Goal: Navigation & Orientation: Find specific page/section

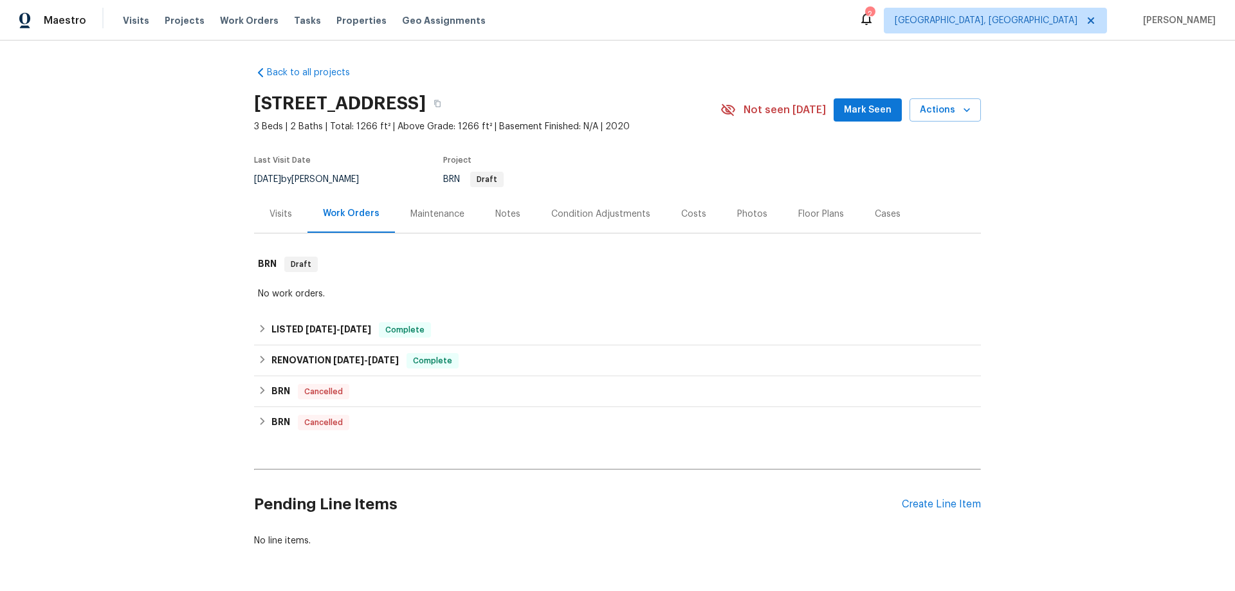
click at [501, 217] on div "Notes" at bounding box center [507, 214] width 25 height 13
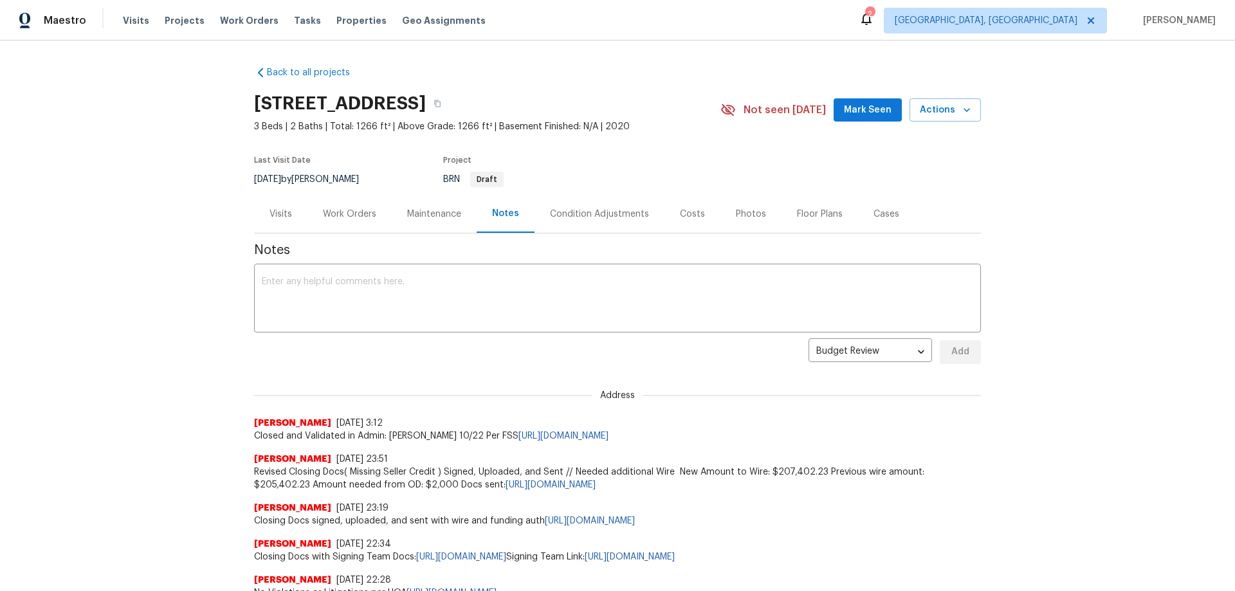
click at [428, 219] on div "Maintenance" at bounding box center [434, 214] width 54 height 13
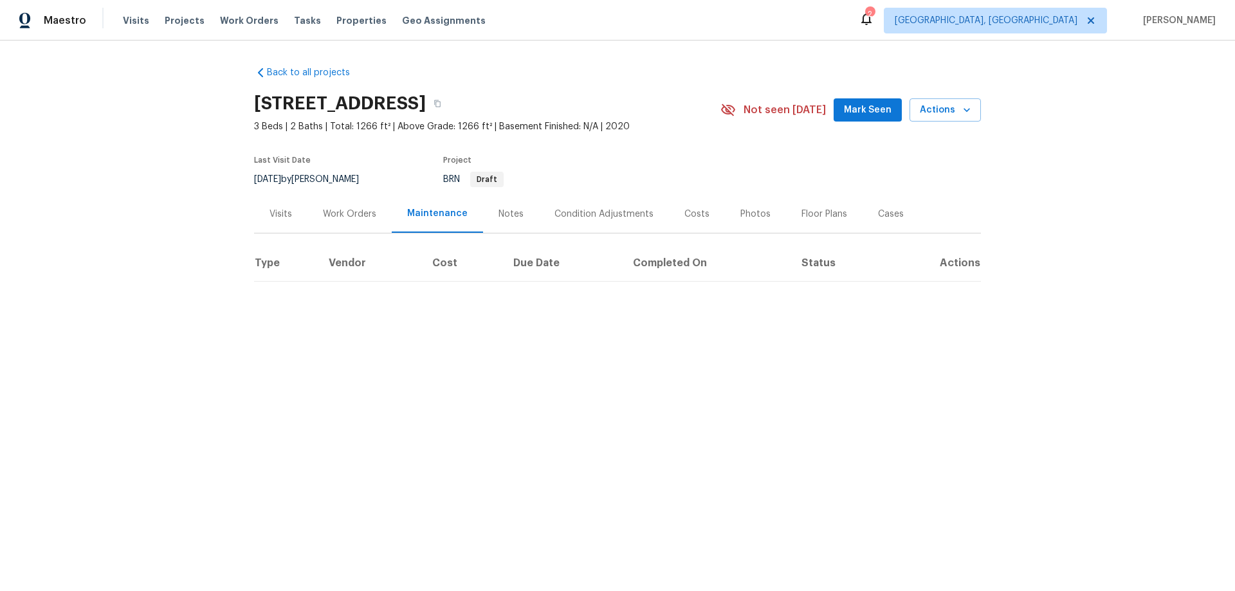
click at [583, 214] on div "Condition Adjustments" at bounding box center [603, 214] width 99 height 13
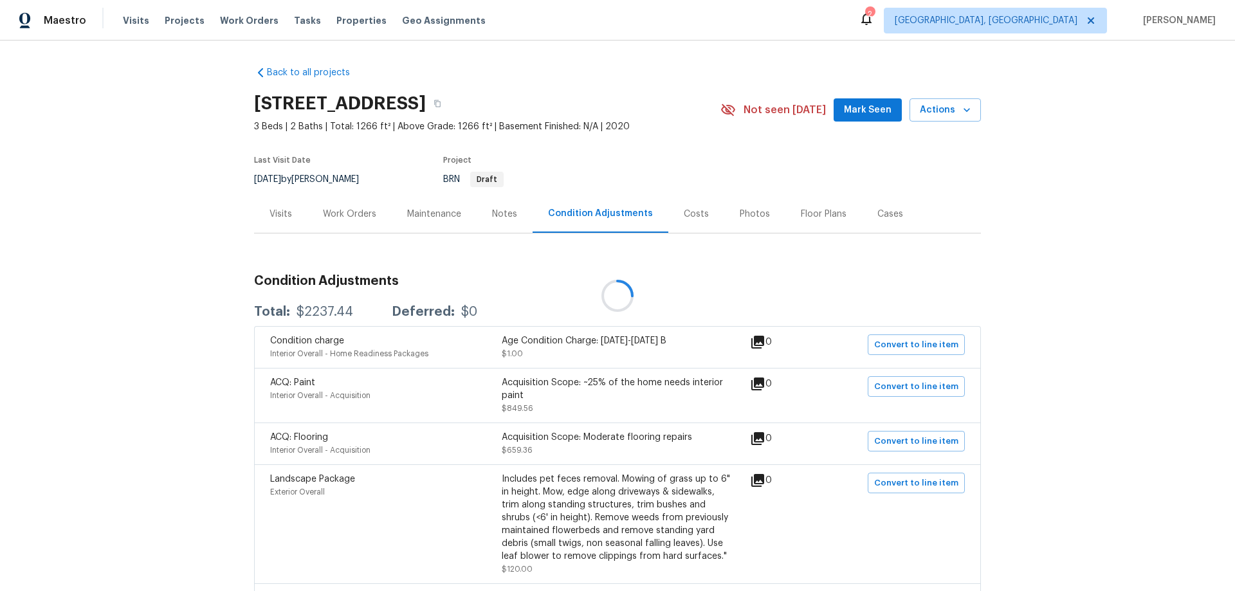
click at [692, 216] on div at bounding box center [617, 295] width 1235 height 591
click at [686, 216] on div "Costs" at bounding box center [695, 214] width 25 height 13
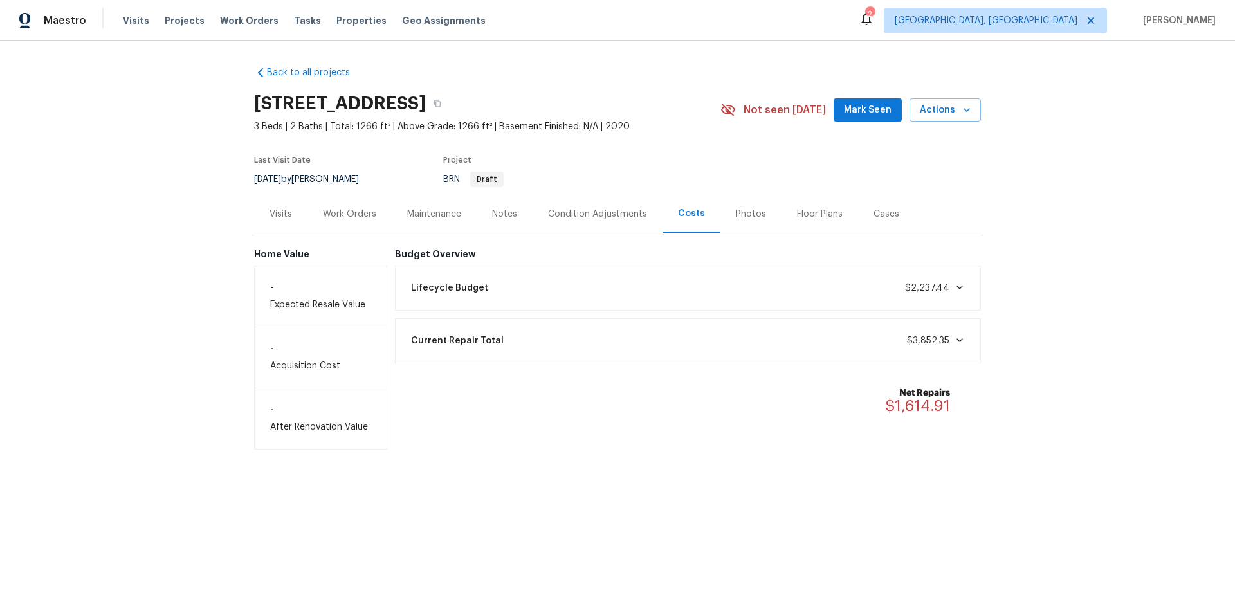
click at [739, 221] on div "Photos" at bounding box center [750, 214] width 61 height 38
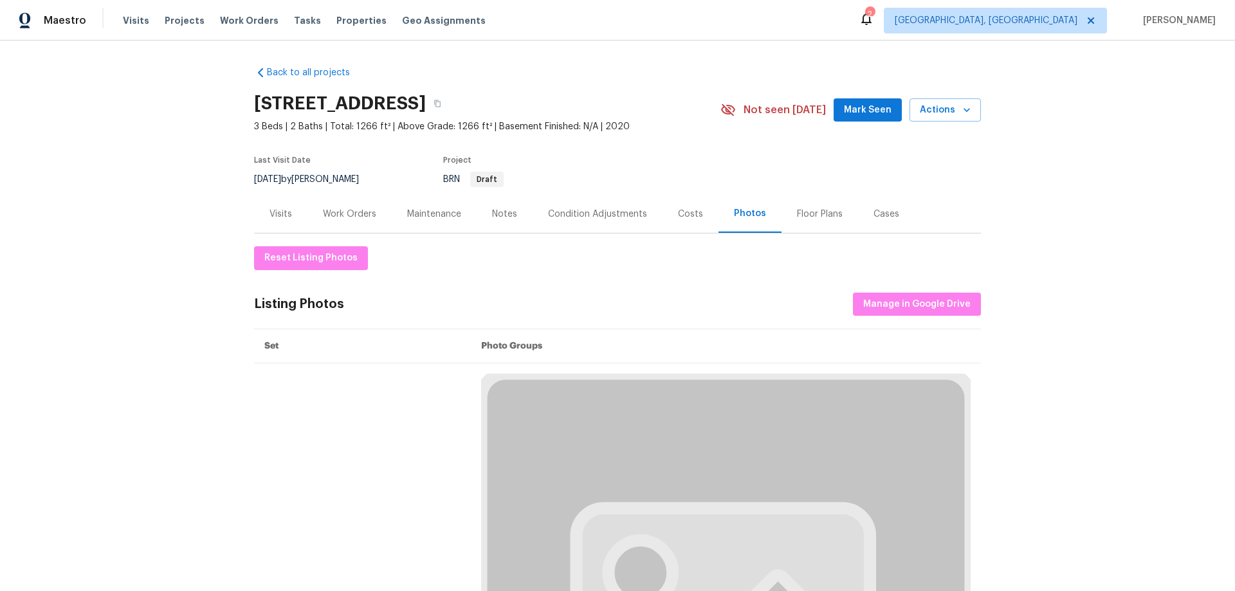
click at [805, 220] on div "Floor Plans" at bounding box center [820, 214] width 46 height 13
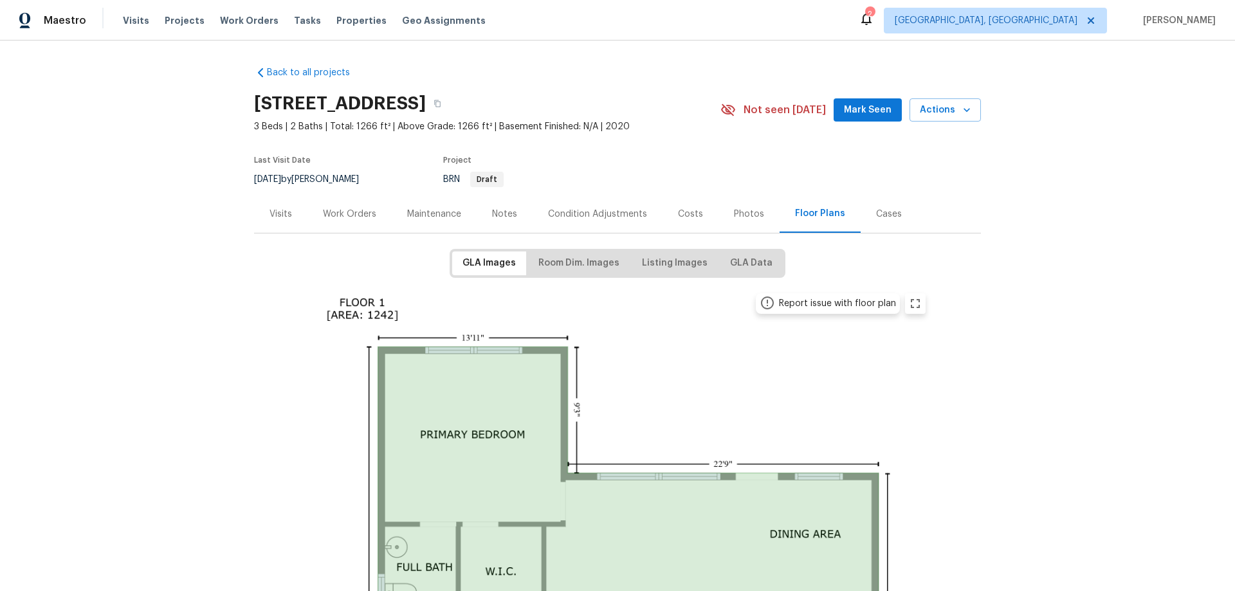
click at [873, 221] on div "Cases" at bounding box center [888, 214] width 57 height 38
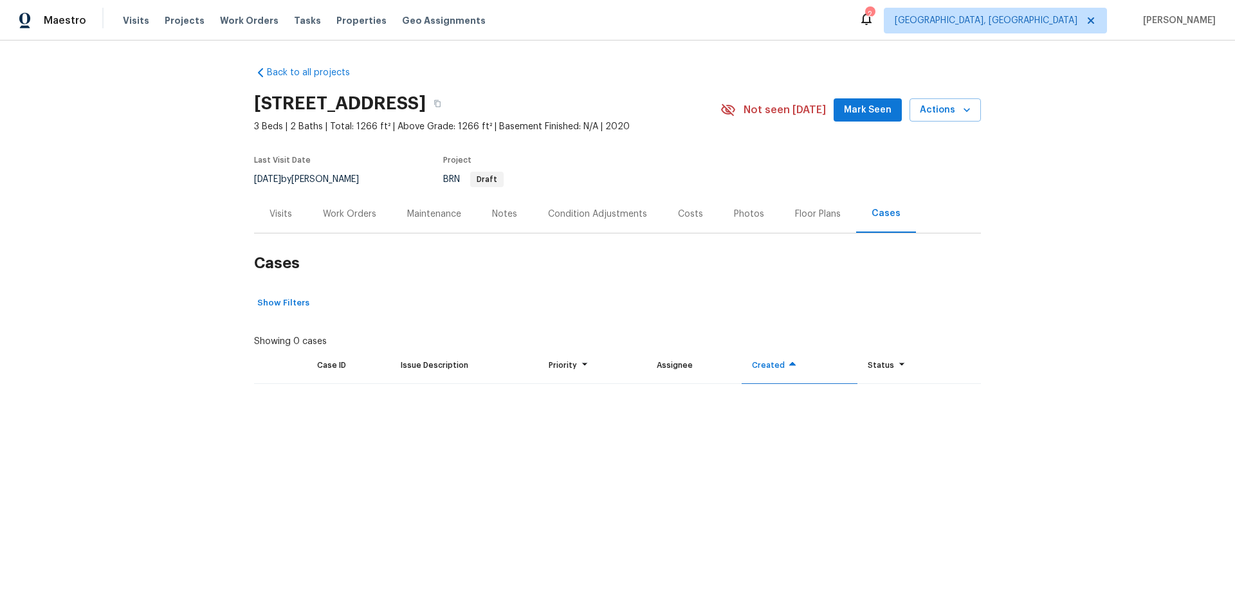
click at [811, 211] on div "Floor Plans" at bounding box center [818, 214] width 46 height 13
click at [746, 211] on div "Photos" at bounding box center [749, 214] width 30 height 13
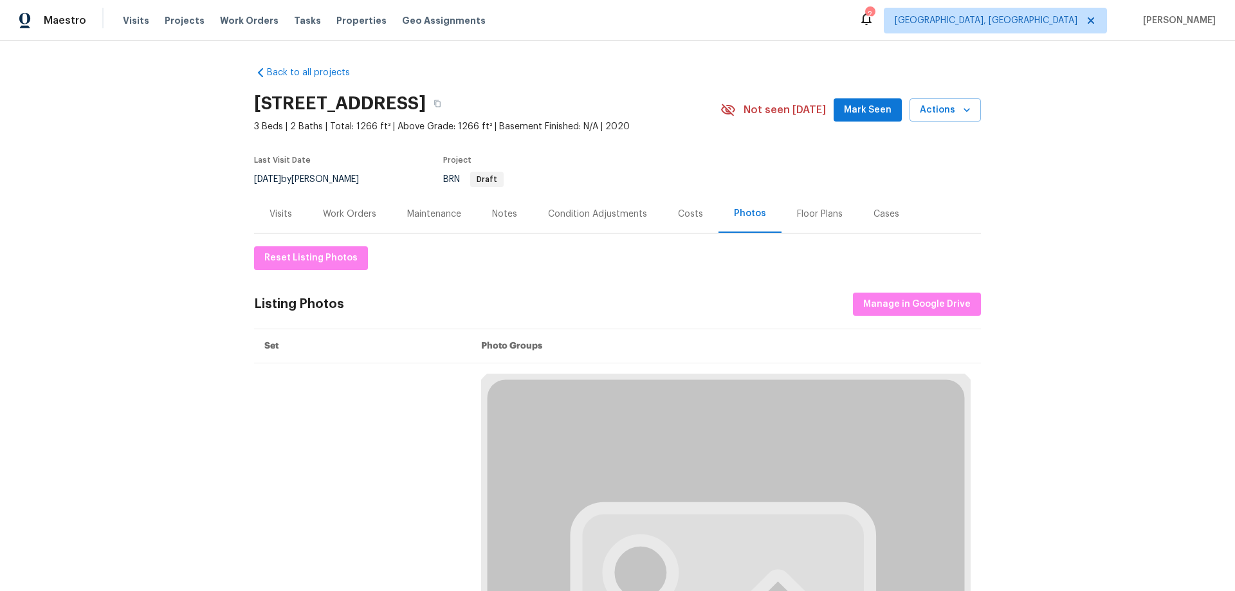
drag, startPoint x: 707, startPoint y: 212, endPoint x: 696, endPoint y: 212, distance: 10.9
click at [705, 212] on div "Costs" at bounding box center [690, 214] width 56 height 38
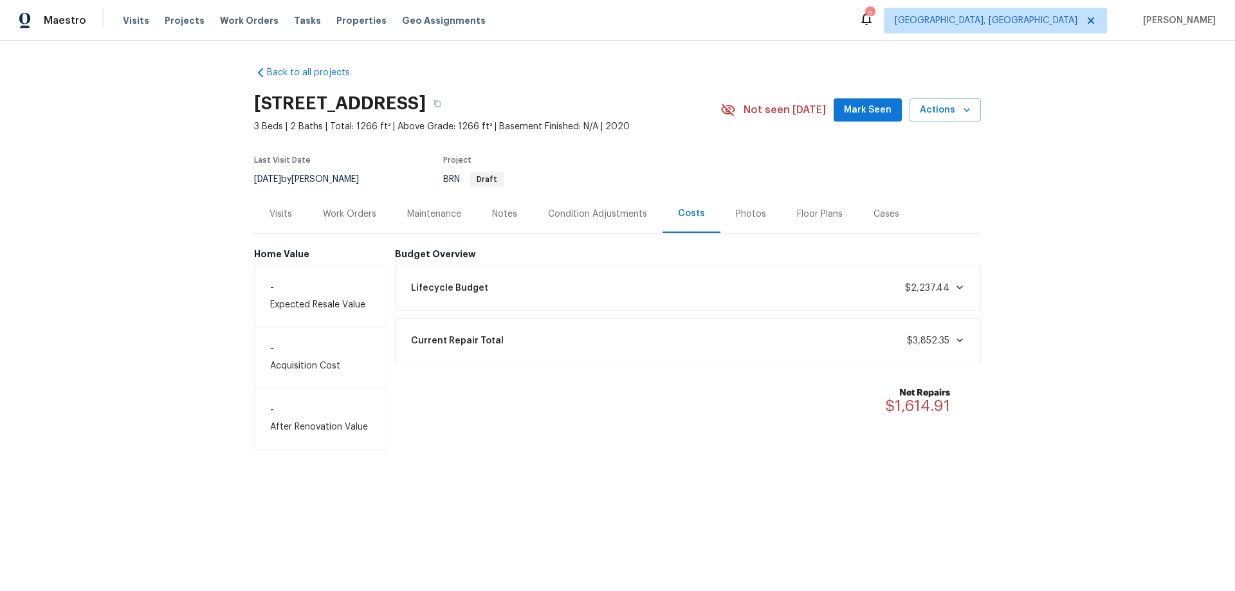
click at [588, 219] on div "Condition Adjustments" at bounding box center [597, 214] width 99 height 13
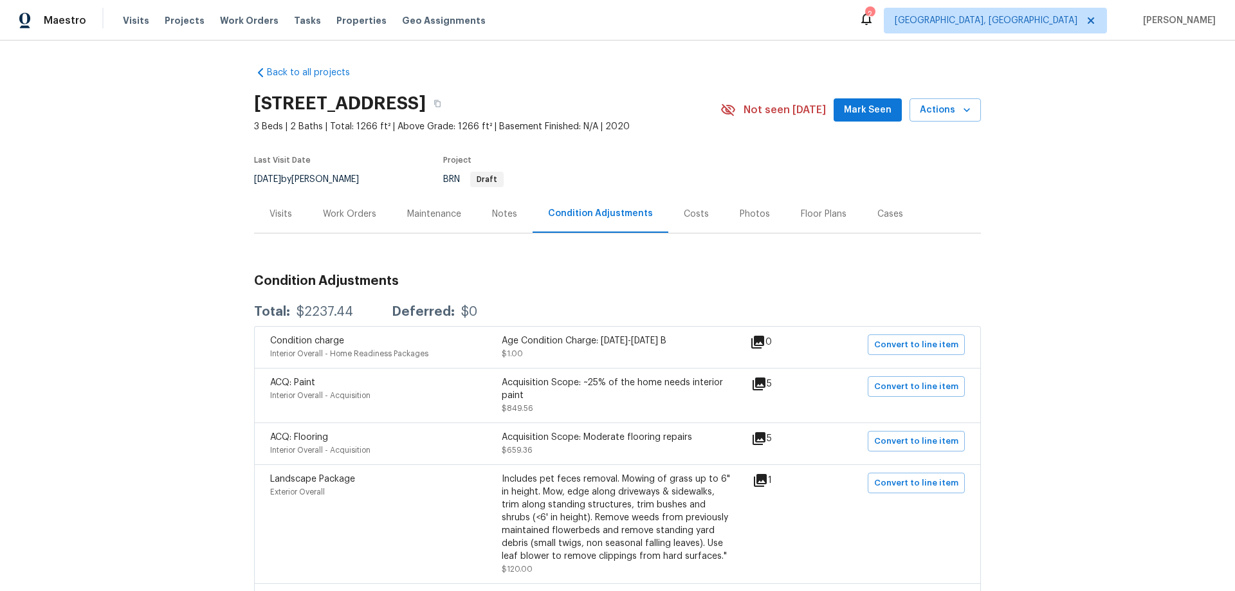
drag, startPoint x: 510, startPoint y: 215, endPoint x: 440, endPoint y: 211, distance: 70.2
click at [509, 214] on div "Notes" at bounding box center [504, 214] width 25 height 13
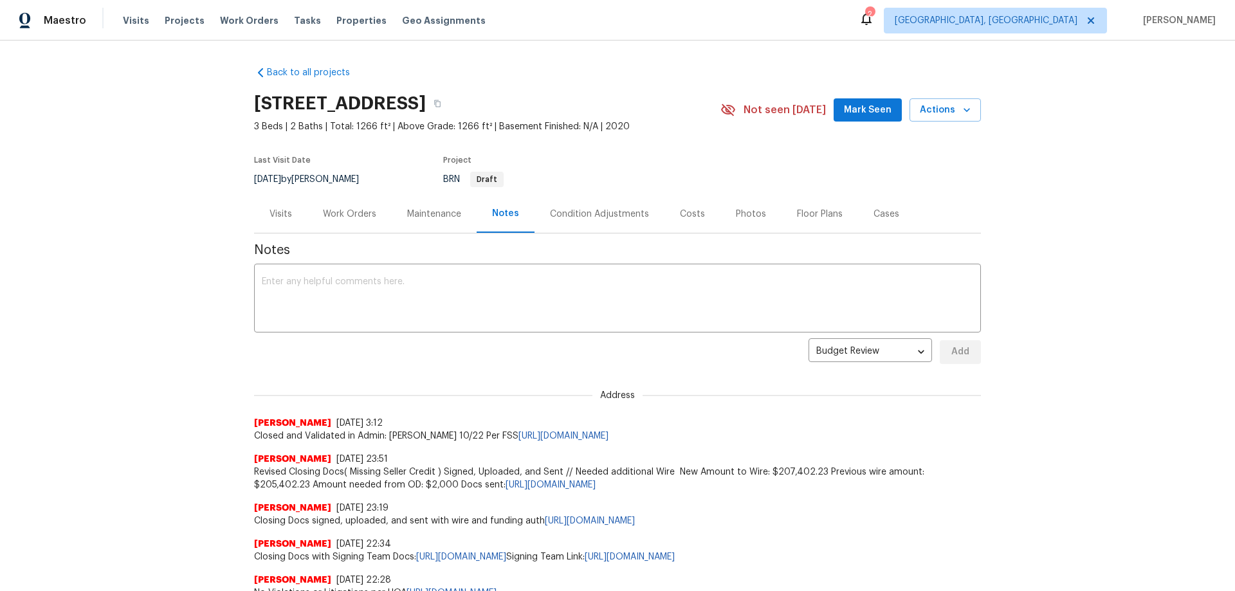
drag, startPoint x: 431, startPoint y: 217, endPoint x: 358, endPoint y: 217, distance: 73.3
click at [431, 217] on div "Maintenance" at bounding box center [434, 214] width 54 height 13
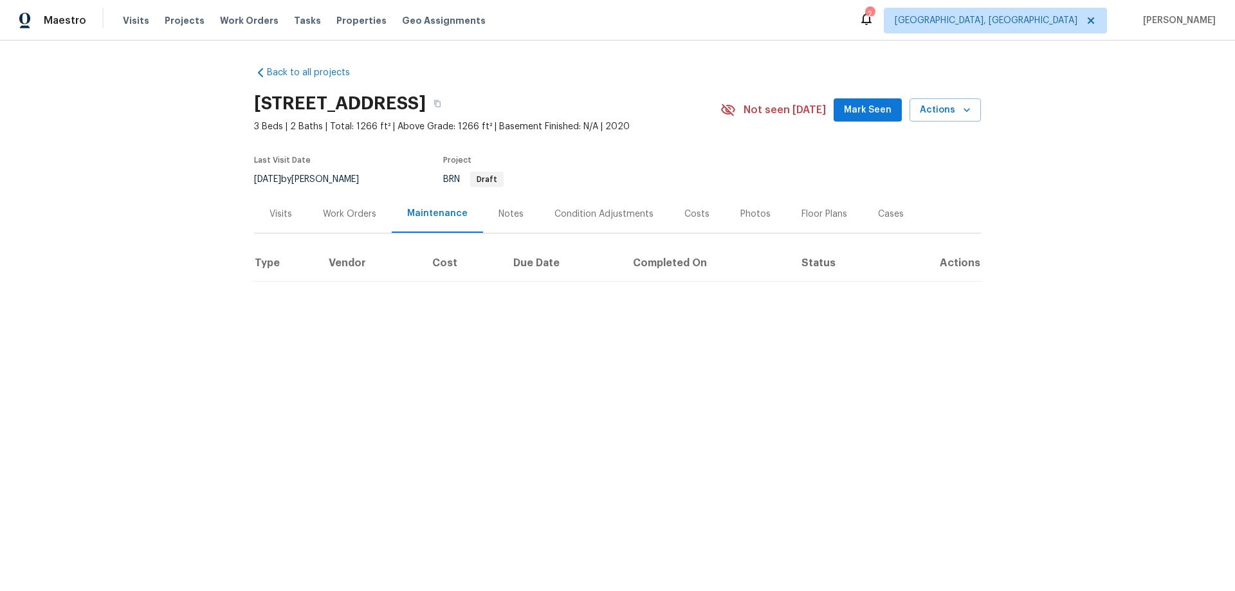
drag, startPoint x: 350, startPoint y: 217, endPoint x: 285, endPoint y: 216, distance: 64.3
click at [349, 217] on div "Work Orders" at bounding box center [349, 214] width 53 height 13
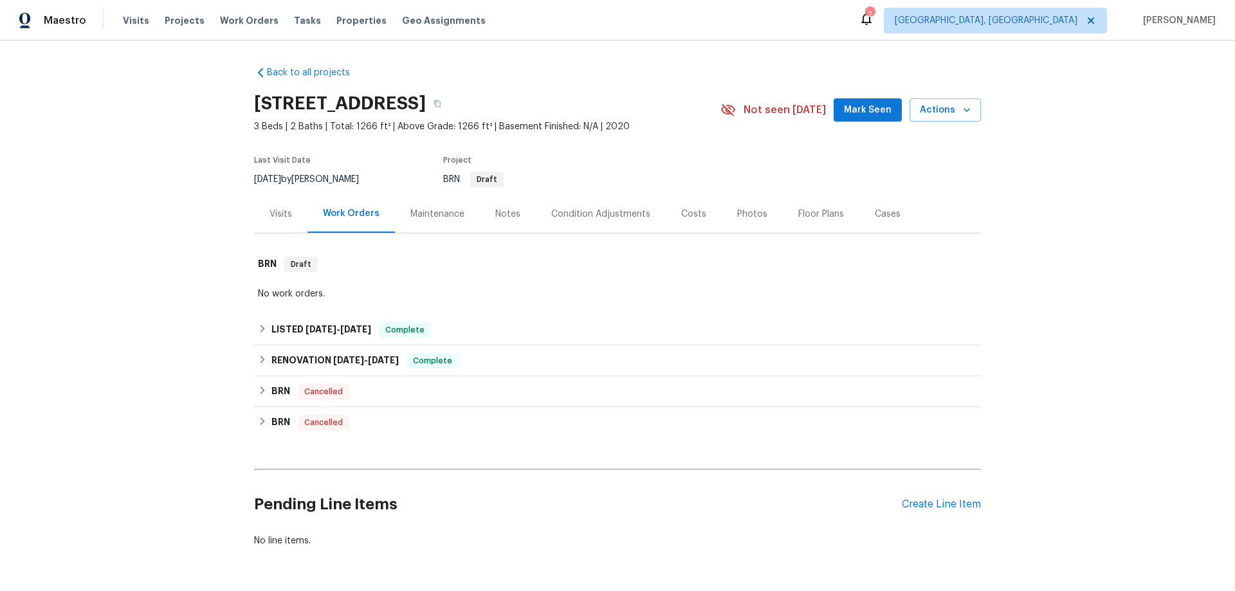
click at [261, 217] on div "Visits" at bounding box center [280, 214] width 53 height 38
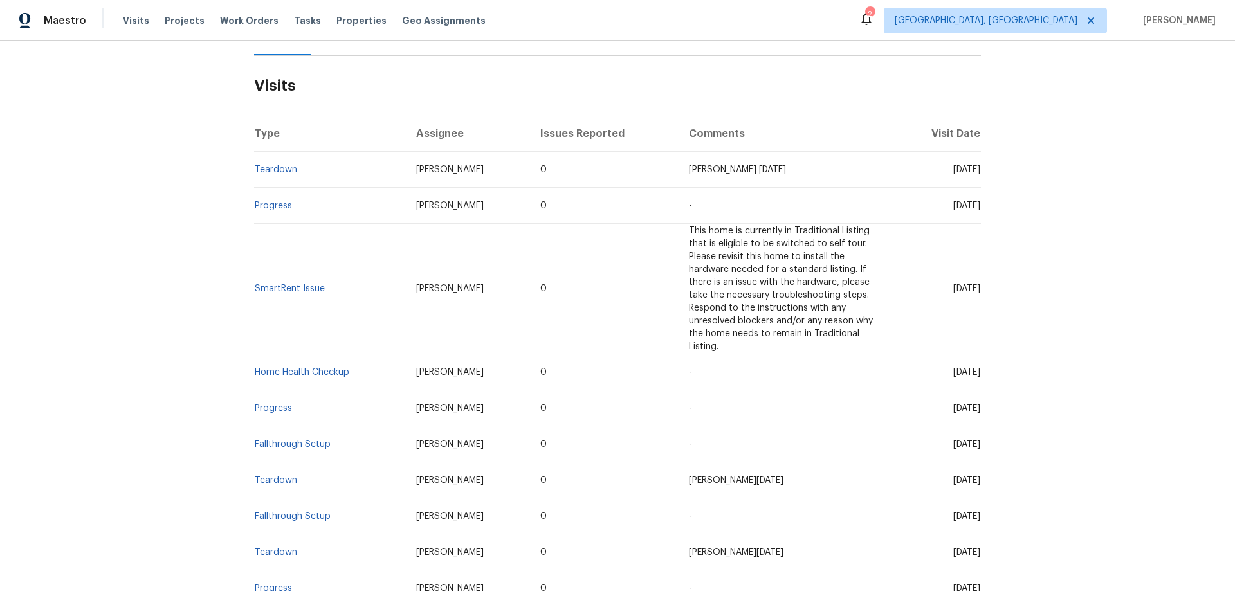
scroll to position [129, 0]
